Goal: Check status: Check status

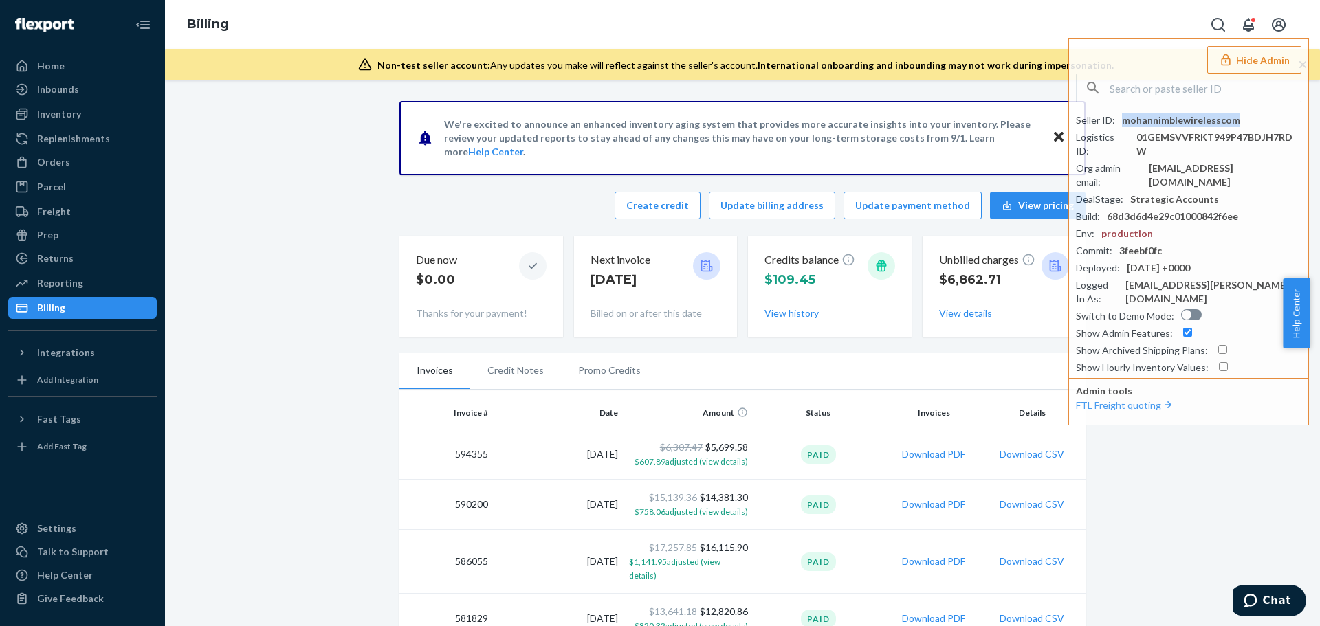
scroll to position [138, 0]
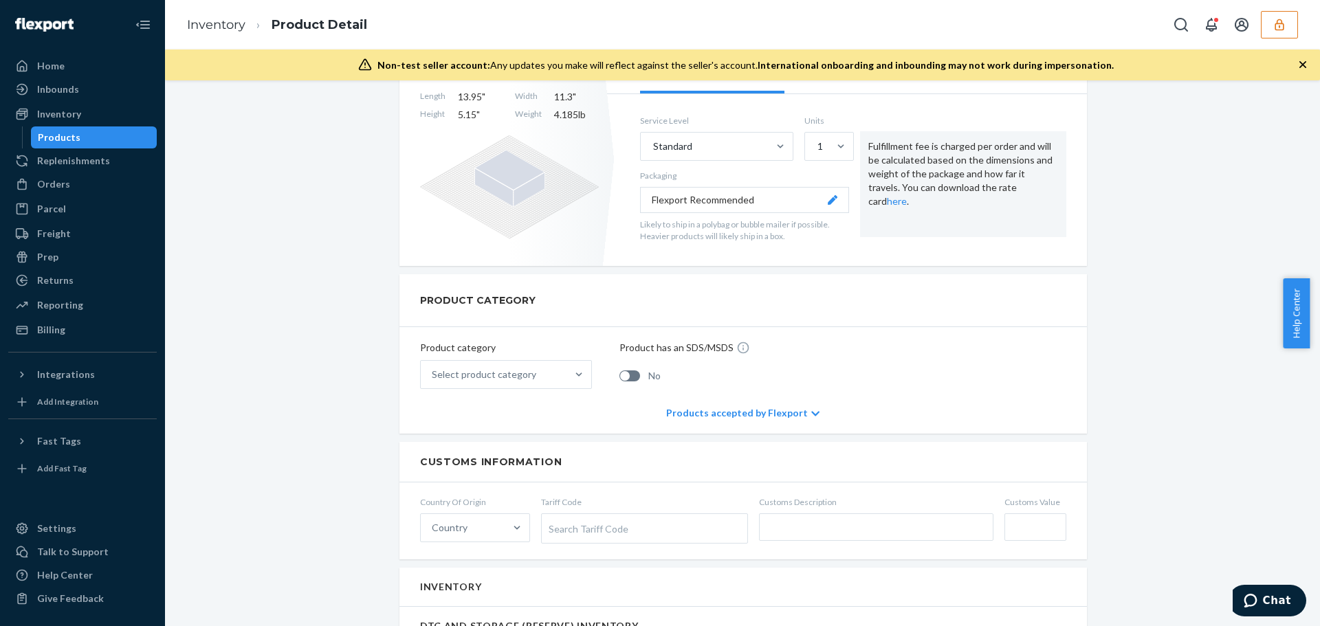
scroll to position [894, 0]
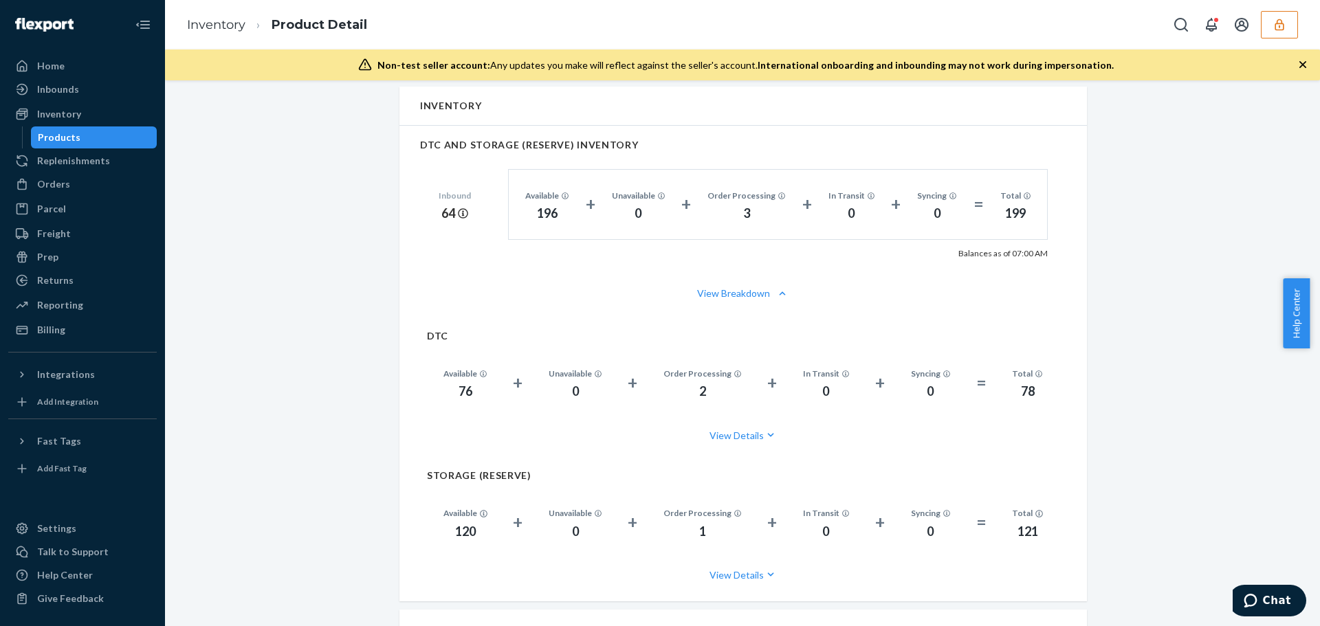
click at [1270, 25] on button "button" at bounding box center [1279, 25] width 37 height 28
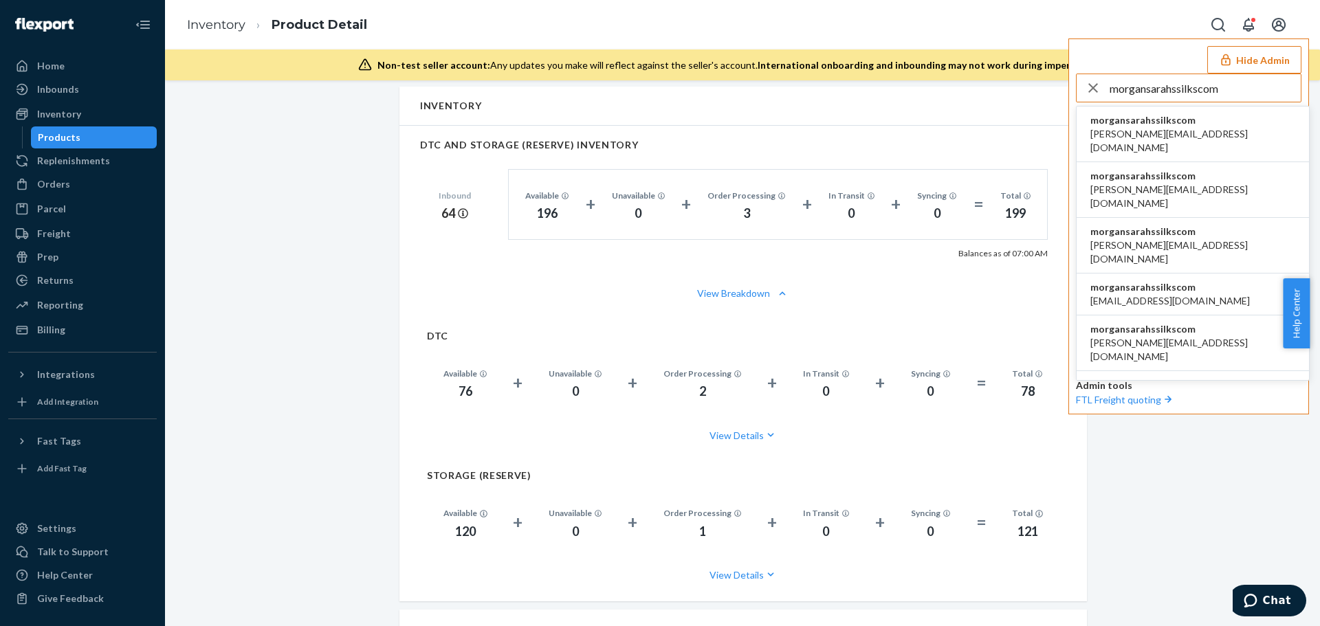
type input "morgansarahssilkscom"
click at [1168, 133] on span "[PERSON_NAME][EMAIL_ADDRESS][DOMAIN_NAME]" at bounding box center [1193, 141] width 205 height 28
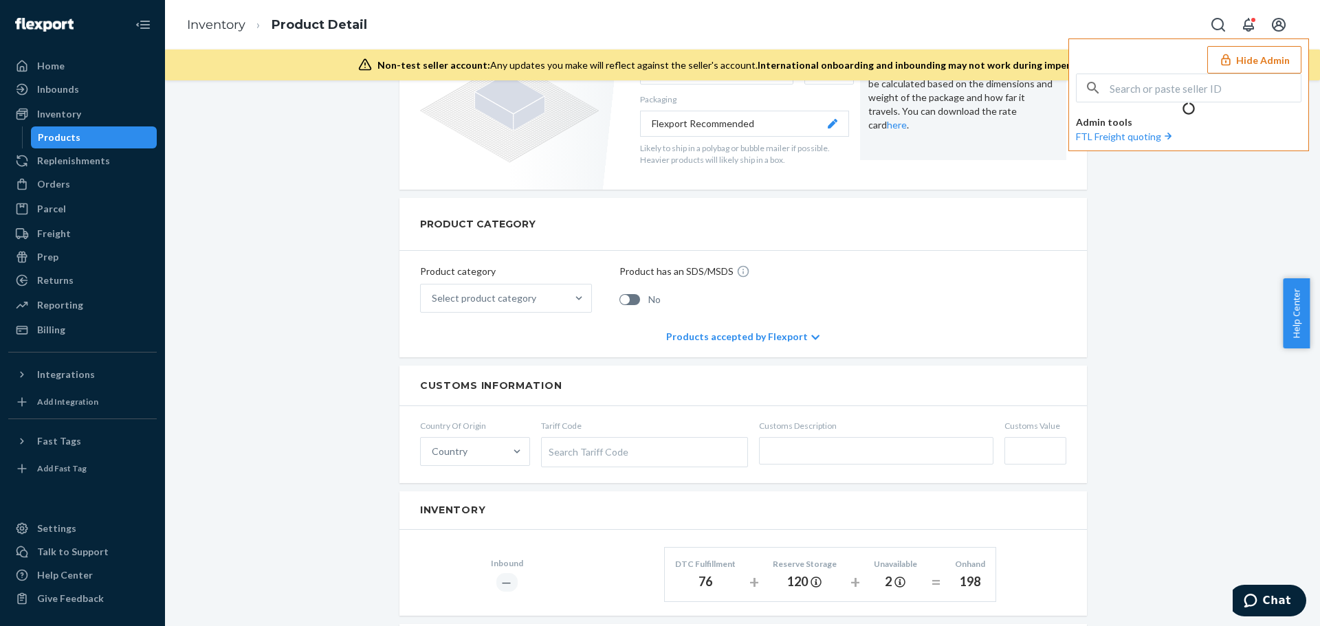
scroll to position [623, 0]
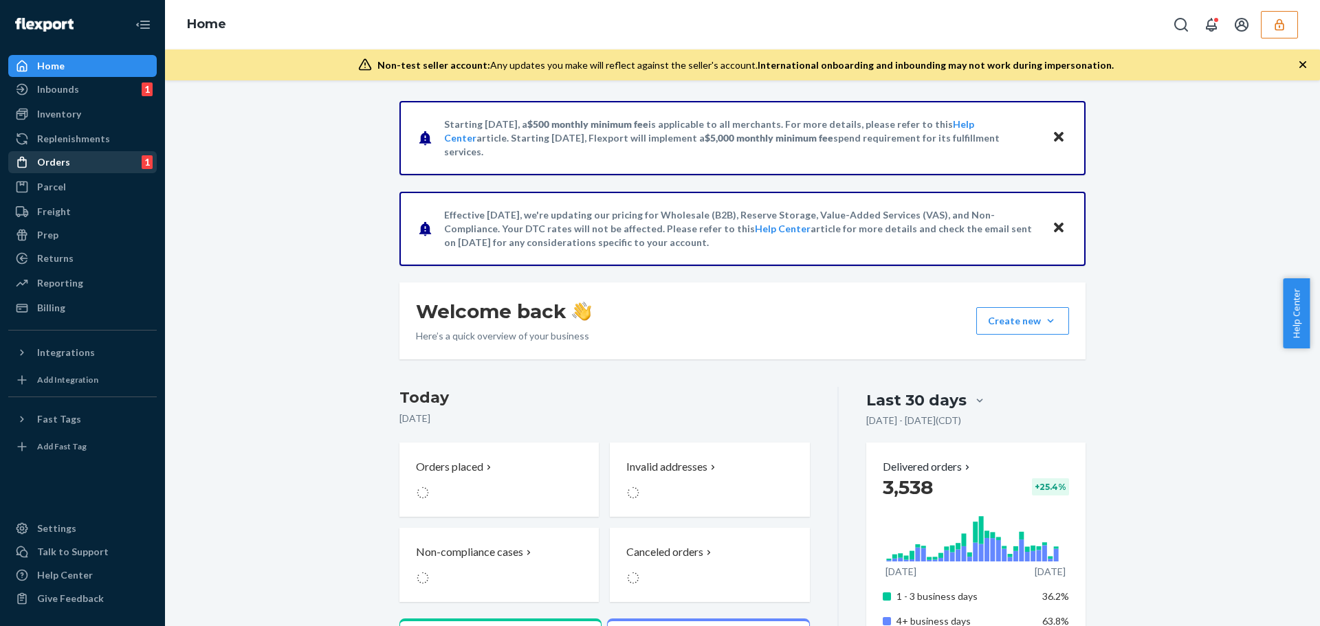
click at [72, 170] on div "Orders 1" at bounding box center [83, 162] width 146 height 19
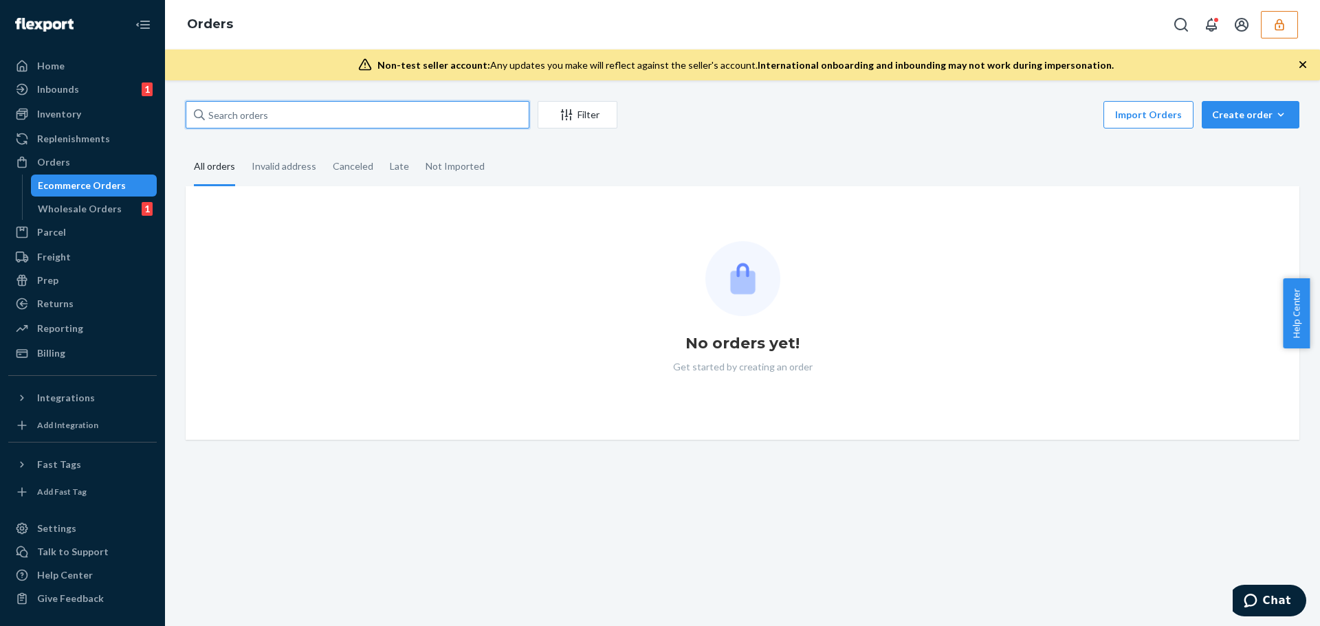
click at [239, 111] on input "text" at bounding box center [358, 115] width 344 height 28
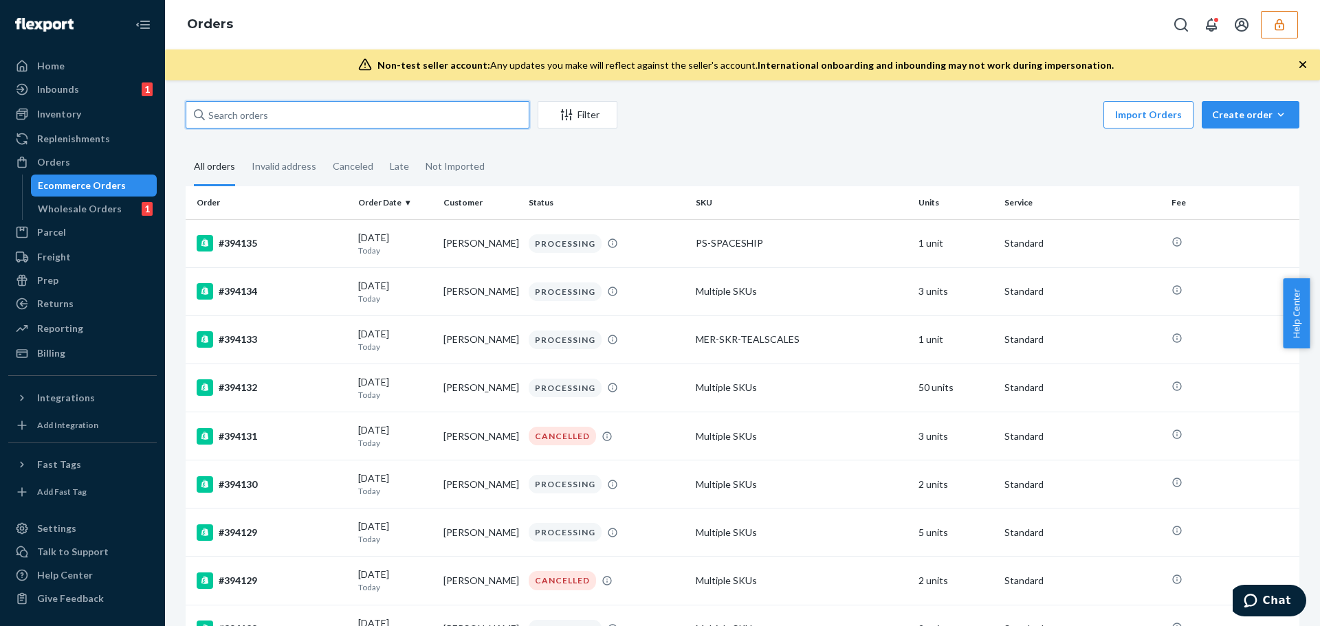
paste input "136860019"
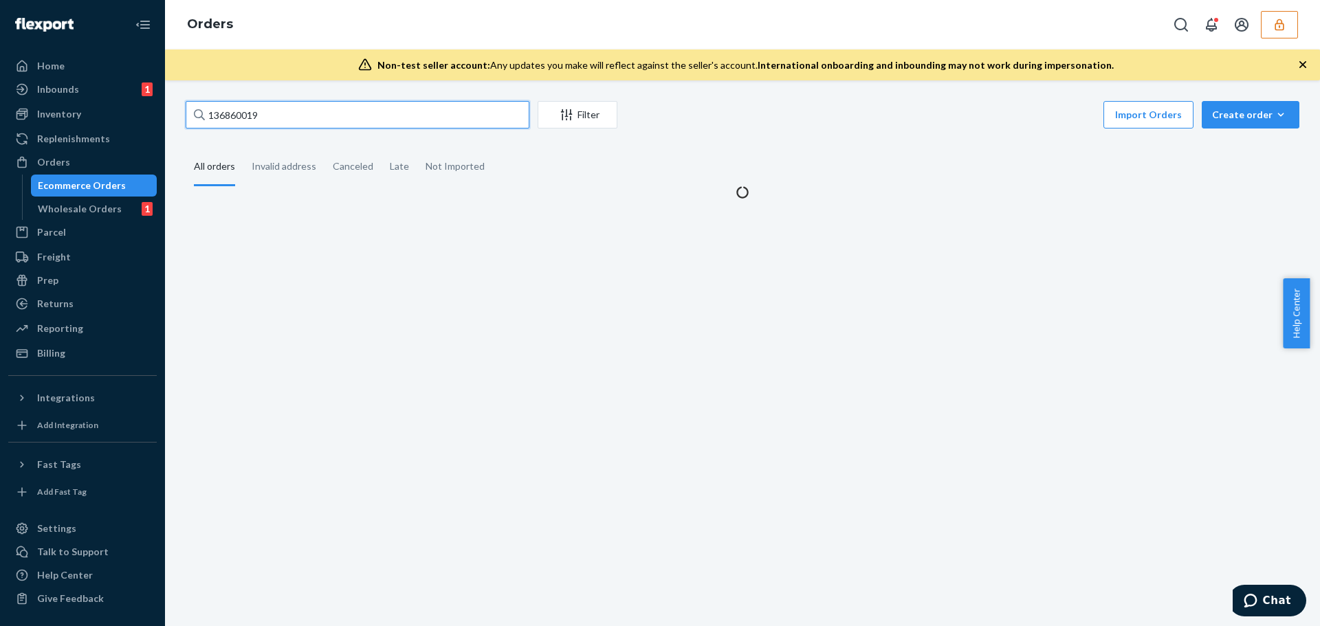
type input "136860019"
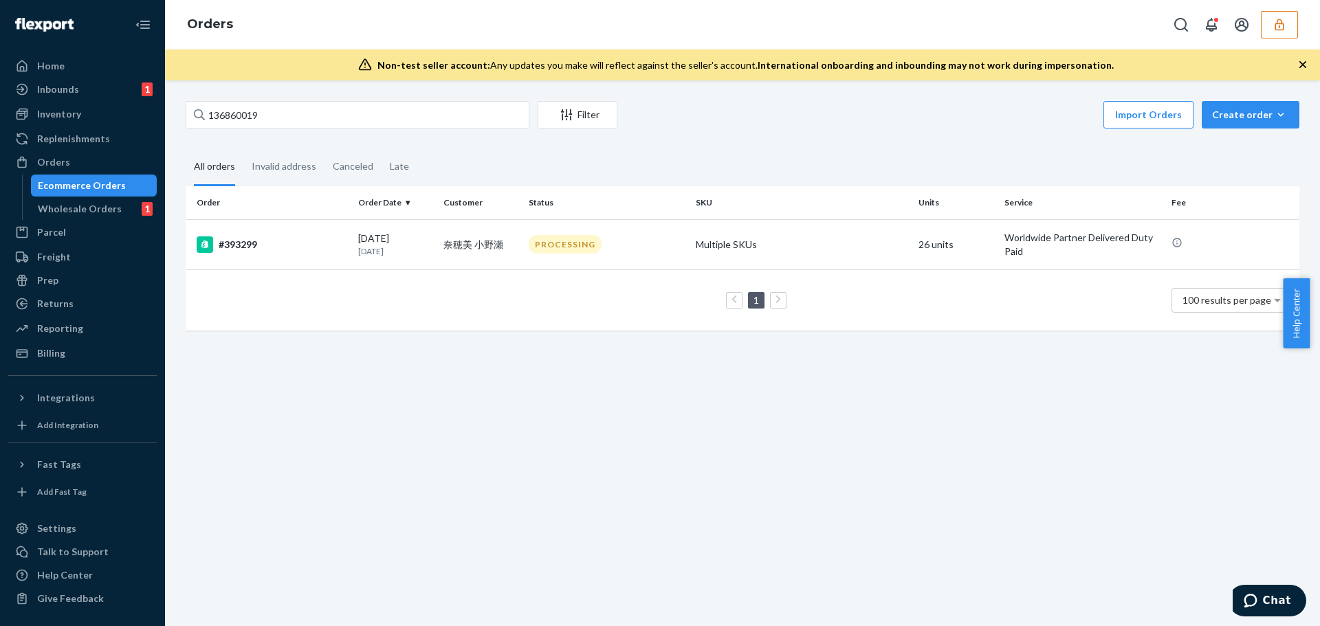
click at [350, 217] on th "Order" at bounding box center [269, 202] width 167 height 33
click at [347, 224] on td "#393299" at bounding box center [269, 244] width 167 height 50
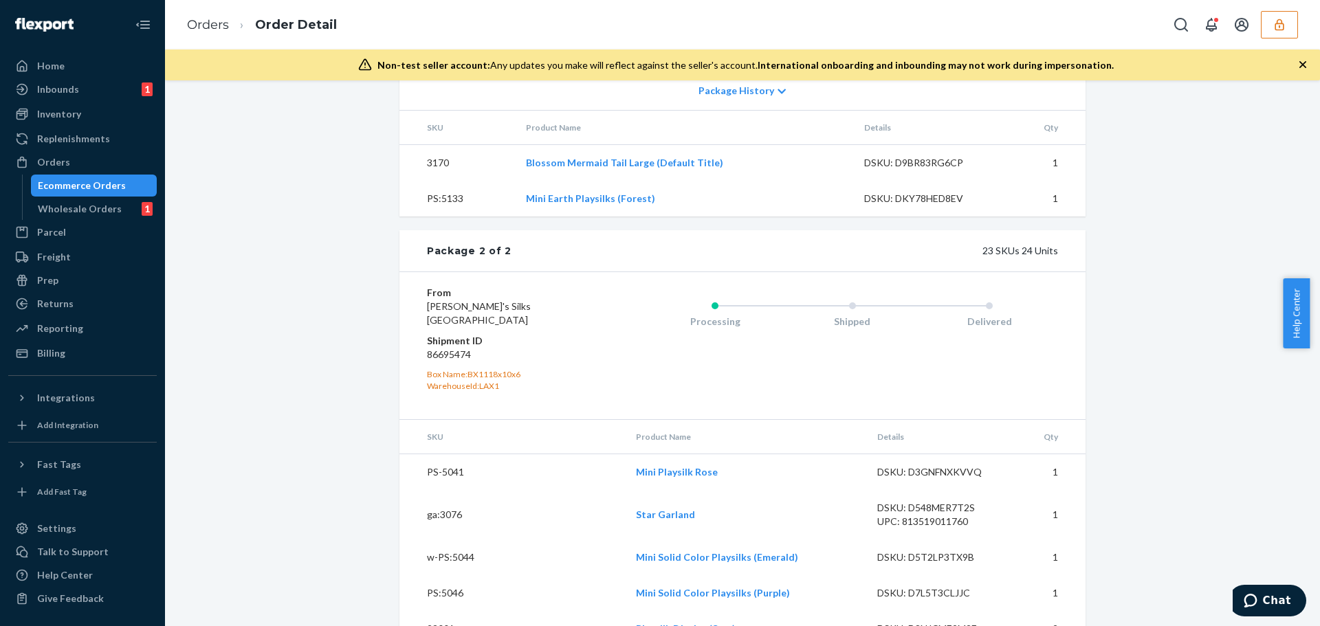
scroll to position [1513, 0]
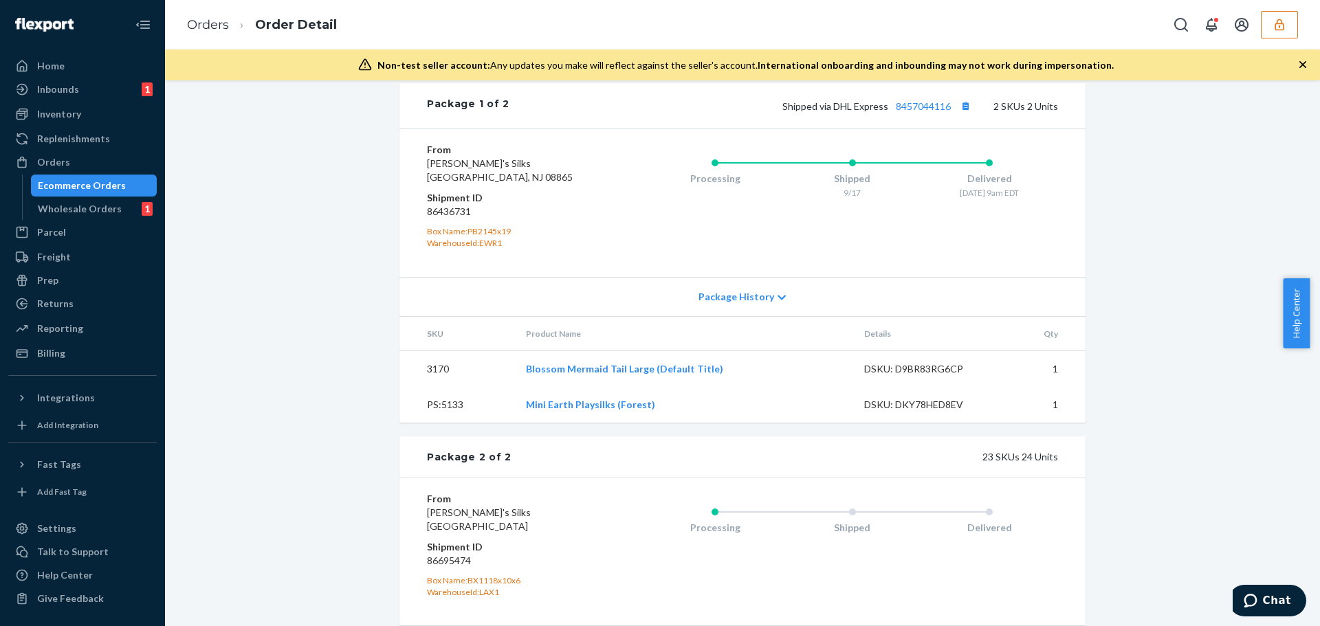
click at [451, 219] on dd "86436731" at bounding box center [509, 212] width 164 height 14
copy dd "86436731"
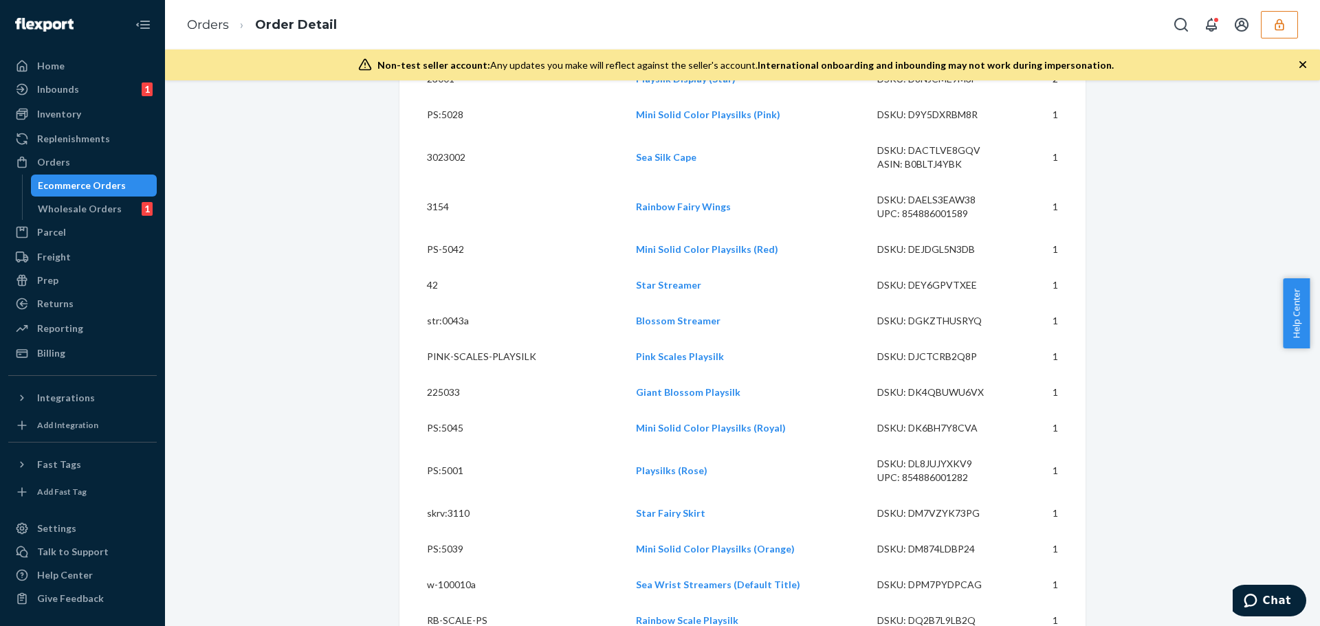
scroll to position [2496, 0]
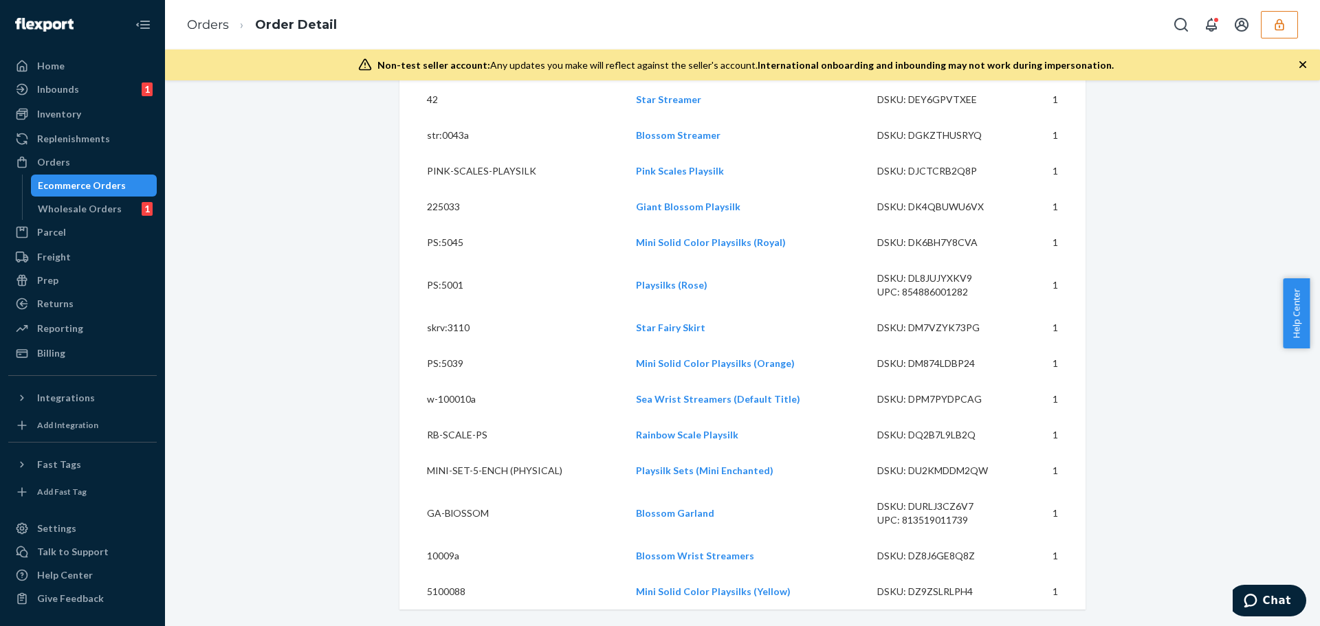
drag, startPoint x: 1118, startPoint y: 343, endPoint x: 1104, endPoint y: 342, distance: 13.8
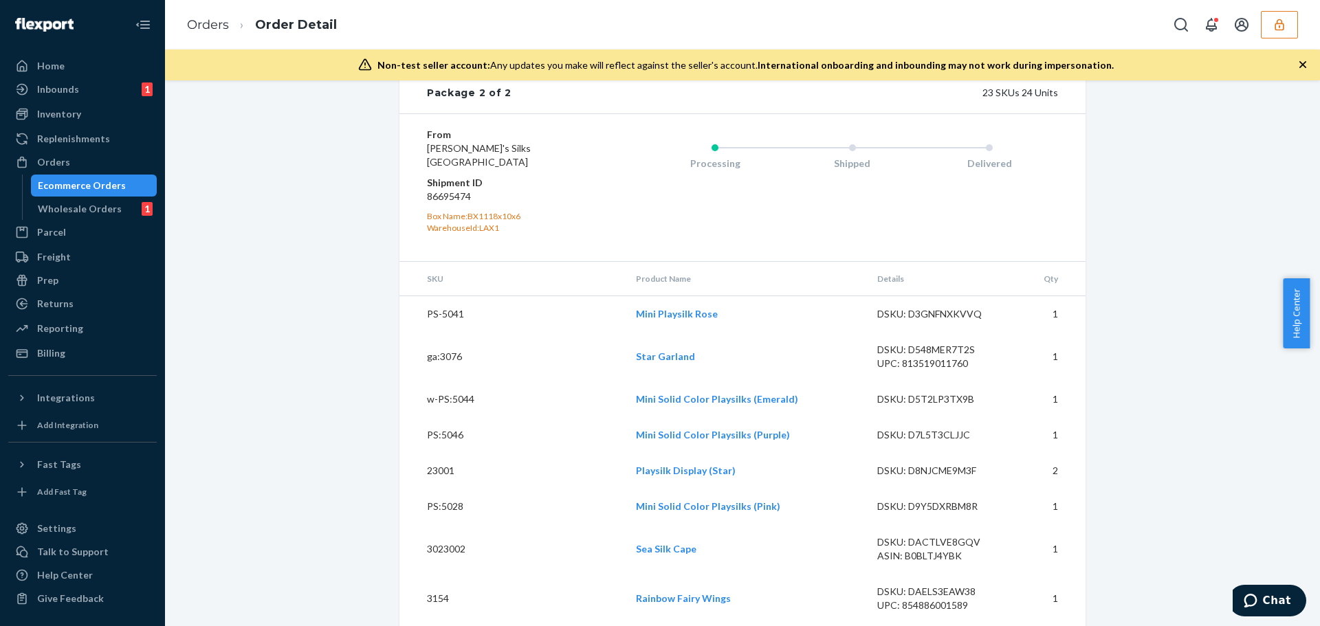
scroll to position [1808, 0]
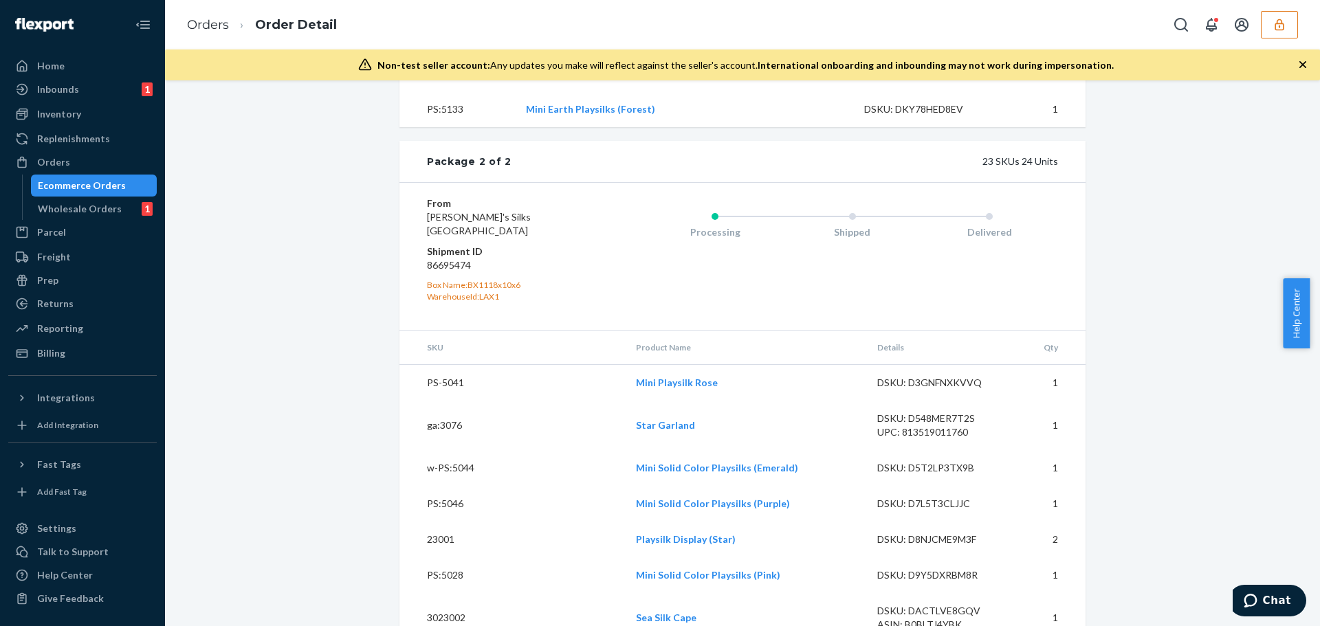
click at [451, 272] on dd "86695474" at bounding box center [509, 266] width 164 height 14
copy dd "86695474"
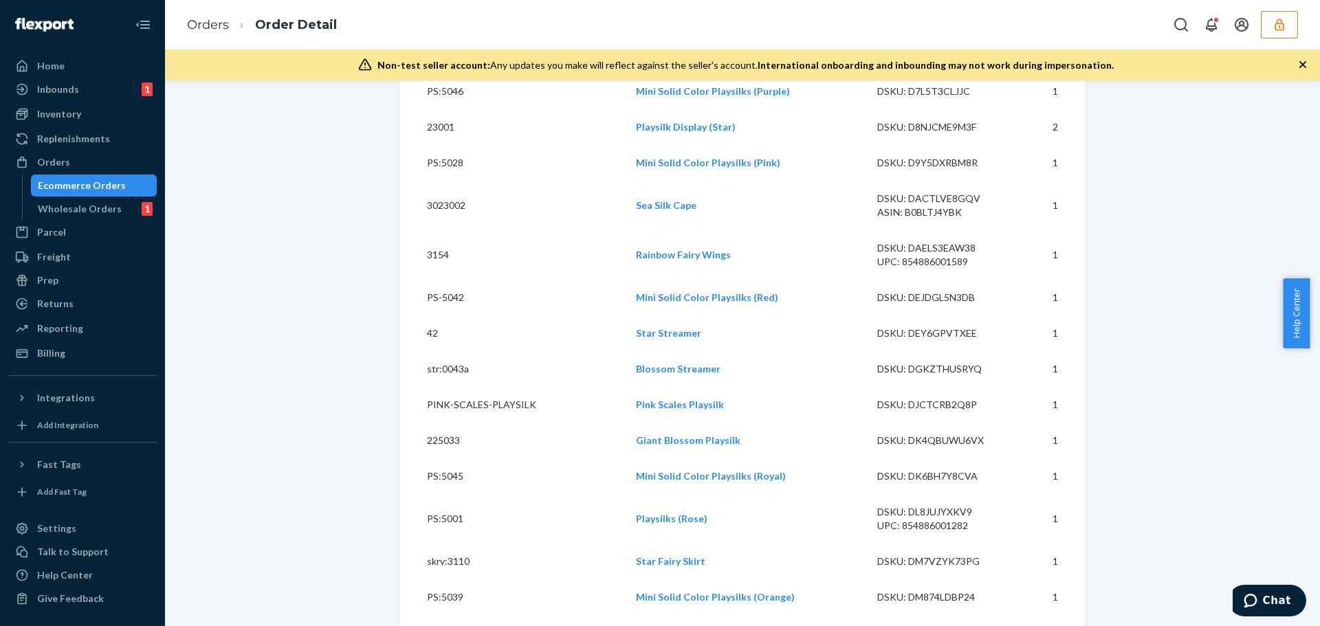
scroll to position [2496, 0]
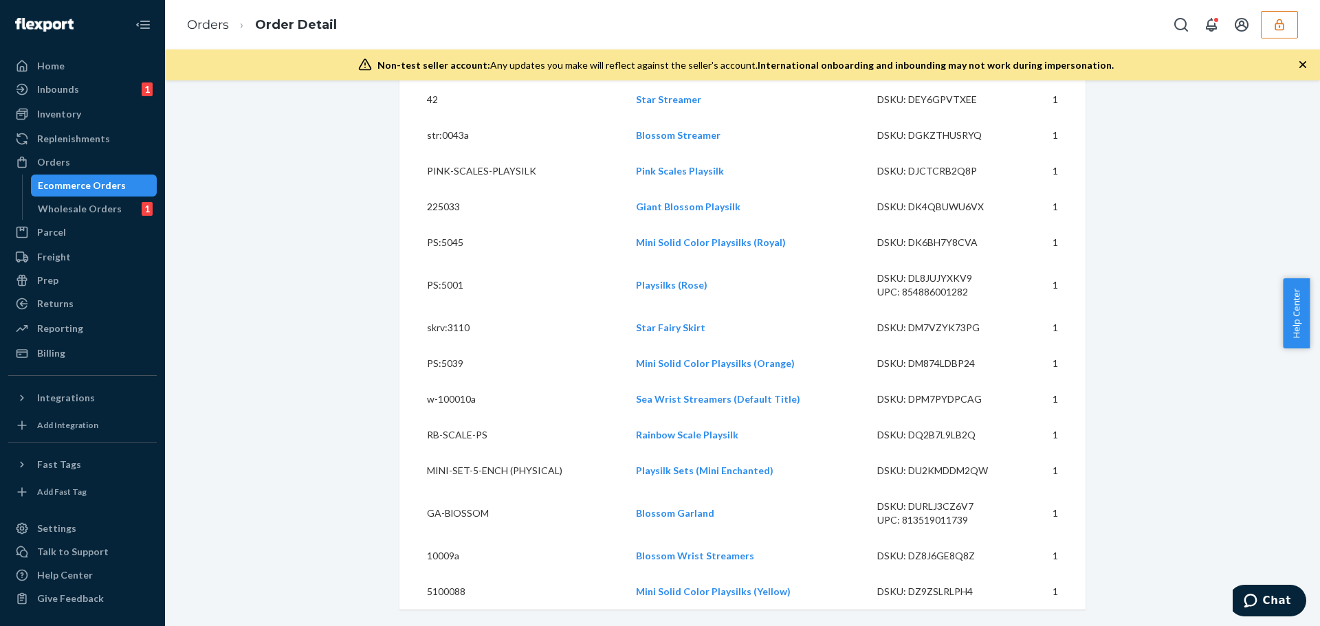
click at [1281, 27] on icon "button" at bounding box center [1280, 25] width 14 height 14
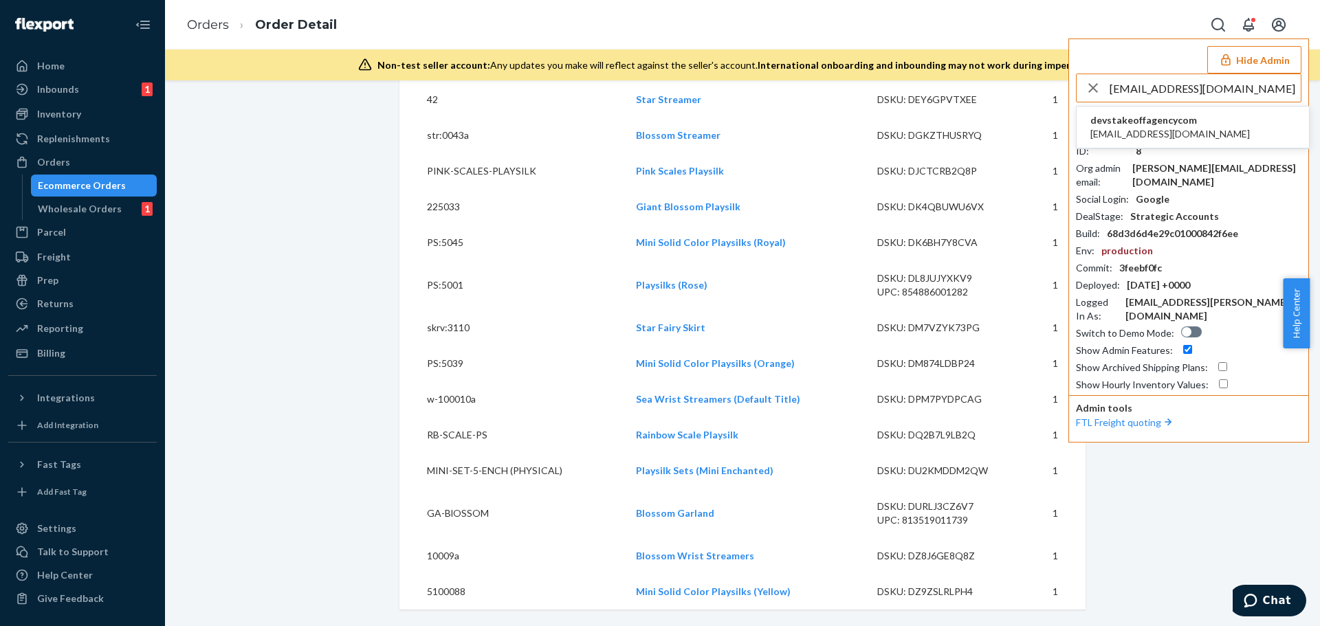
type input "devs@takeoffagency.com"
click at [1185, 130] on span "devs@takeoffagency.com" at bounding box center [1171, 134] width 160 height 14
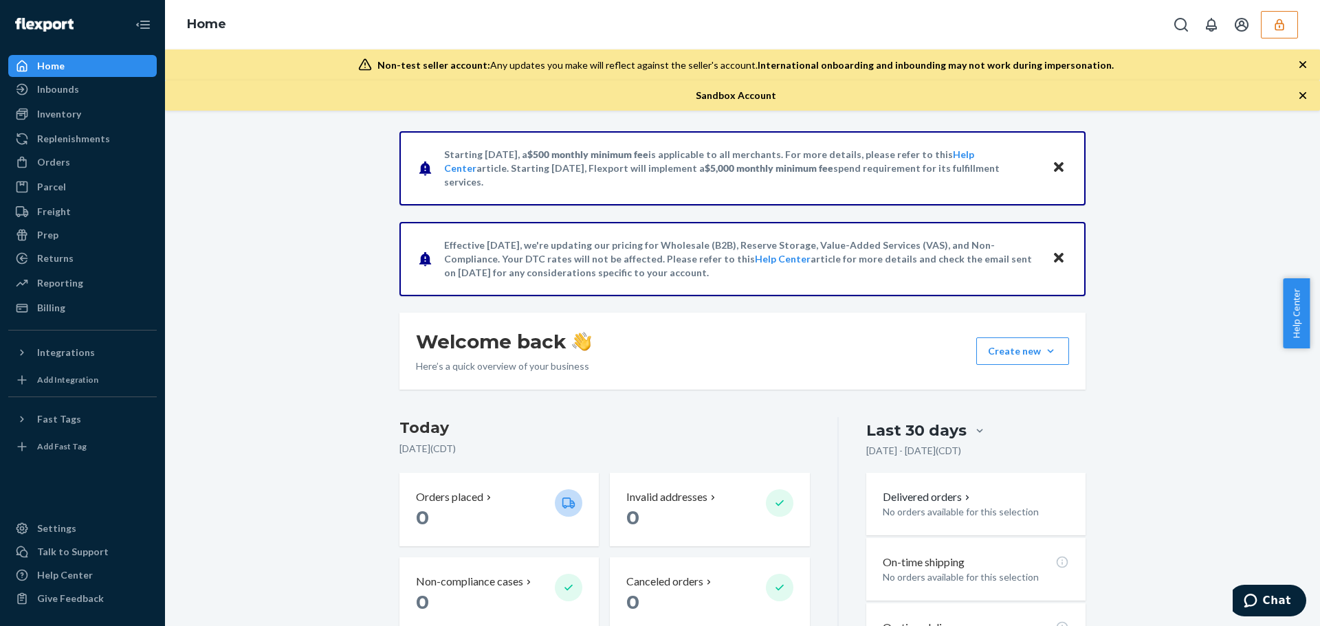
click at [188, 218] on div "Starting [DATE], a $500 monthly minimum fee is applicable to all merchants. For…" at bounding box center [742, 498] width 1135 height 735
